Goal: Book appointment/travel/reservation

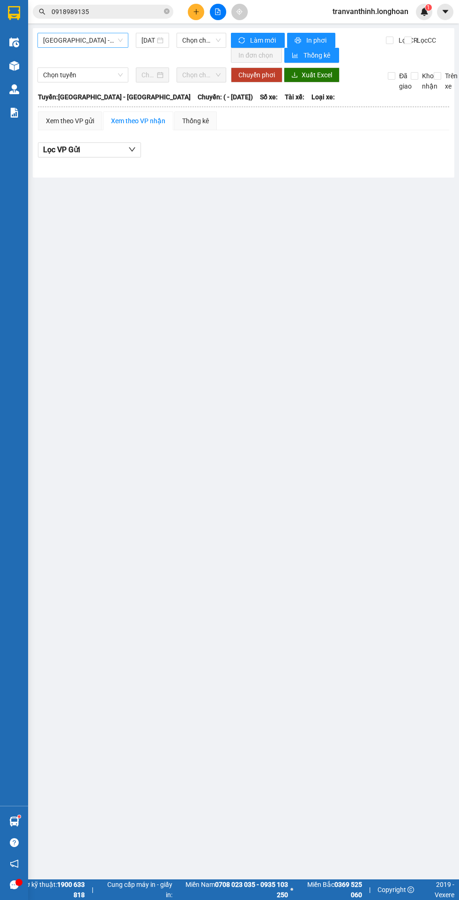
click at [102, 40] on span "[GEOGRAPHIC_DATA] - [GEOGRAPHIC_DATA]" at bounding box center [83, 40] width 80 height 14
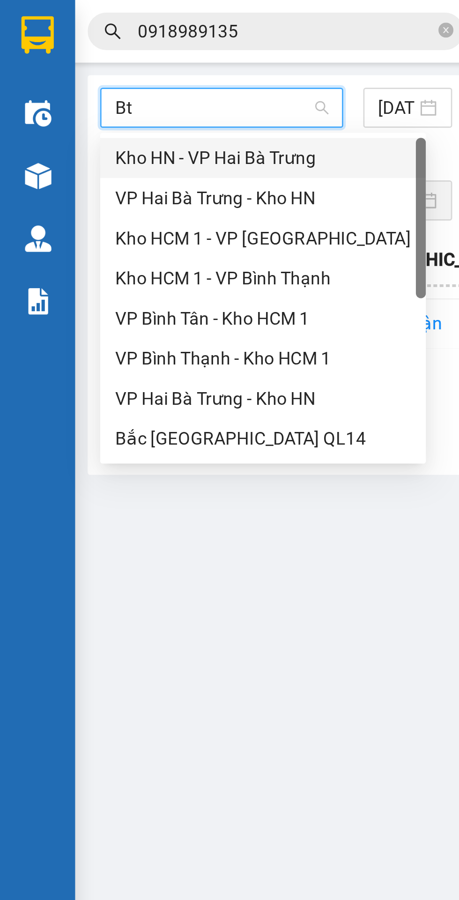
type input "Btn"
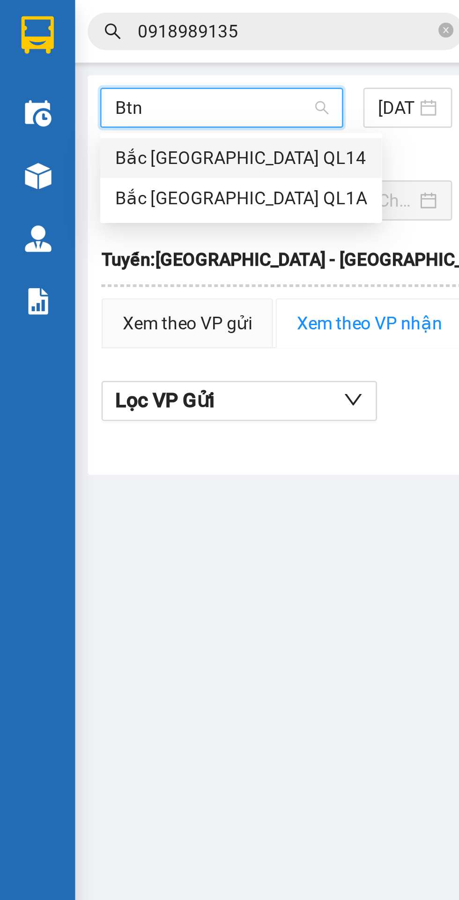
click at [73, 75] on div "Bắc [GEOGRAPHIC_DATA] QL1A" at bounding box center [90, 74] width 94 height 10
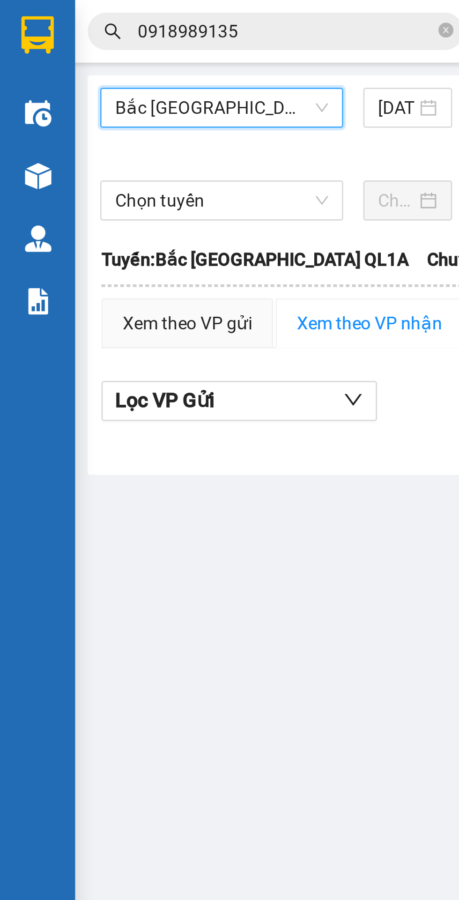
scroll to position [0, 2]
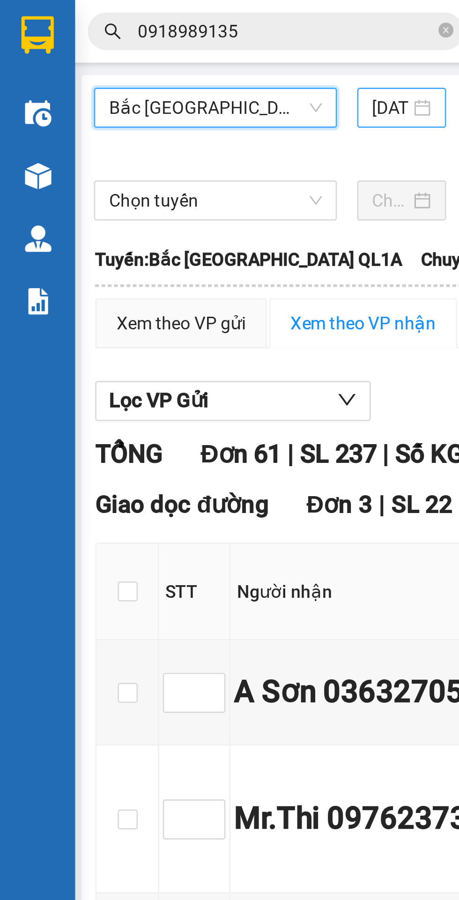
click at [144, 35] on input "[DATE]" at bounding box center [146, 40] width 14 height 10
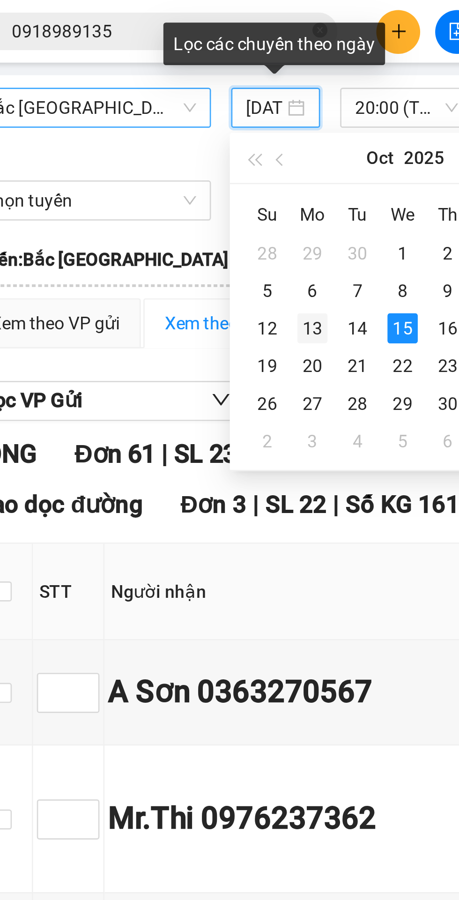
click at [163, 123] on div "13" at bounding box center [163, 122] width 11 height 11
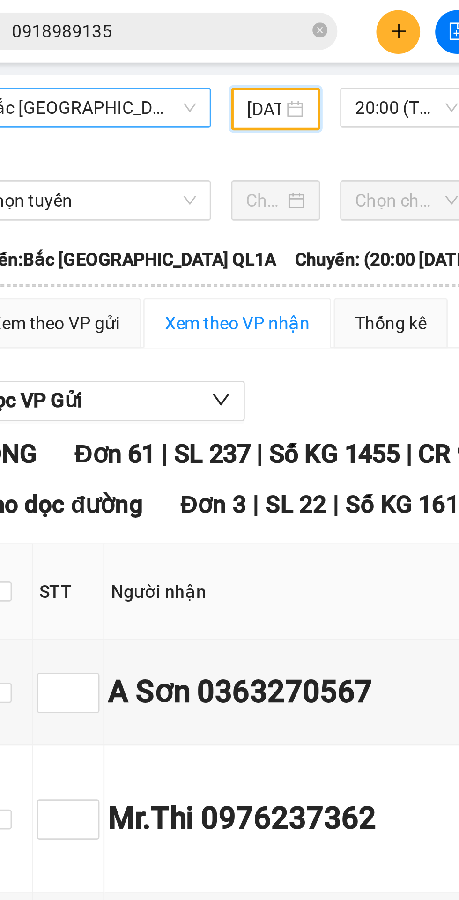
type input "[DATE]"
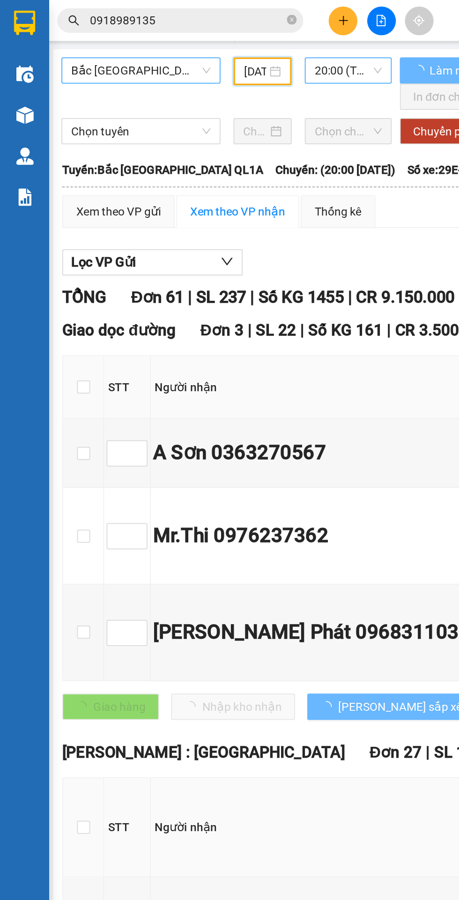
click at [197, 40] on span "20:00 (TC) - 29E-368.35" at bounding box center [199, 40] width 38 height 14
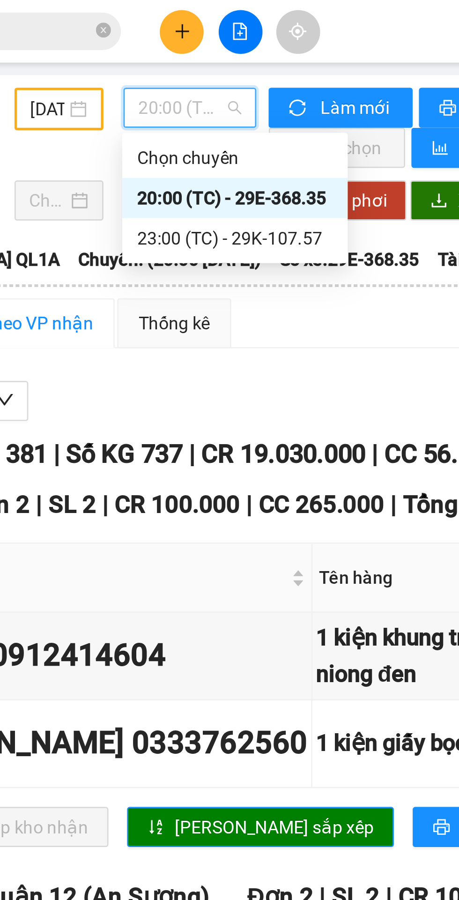
click at [237, 89] on div "23:00 (TC) - 29K-107.57" at bounding box center [215, 89] width 73 height 10
